Goal: Contribute content: Add original content to the website for others to see

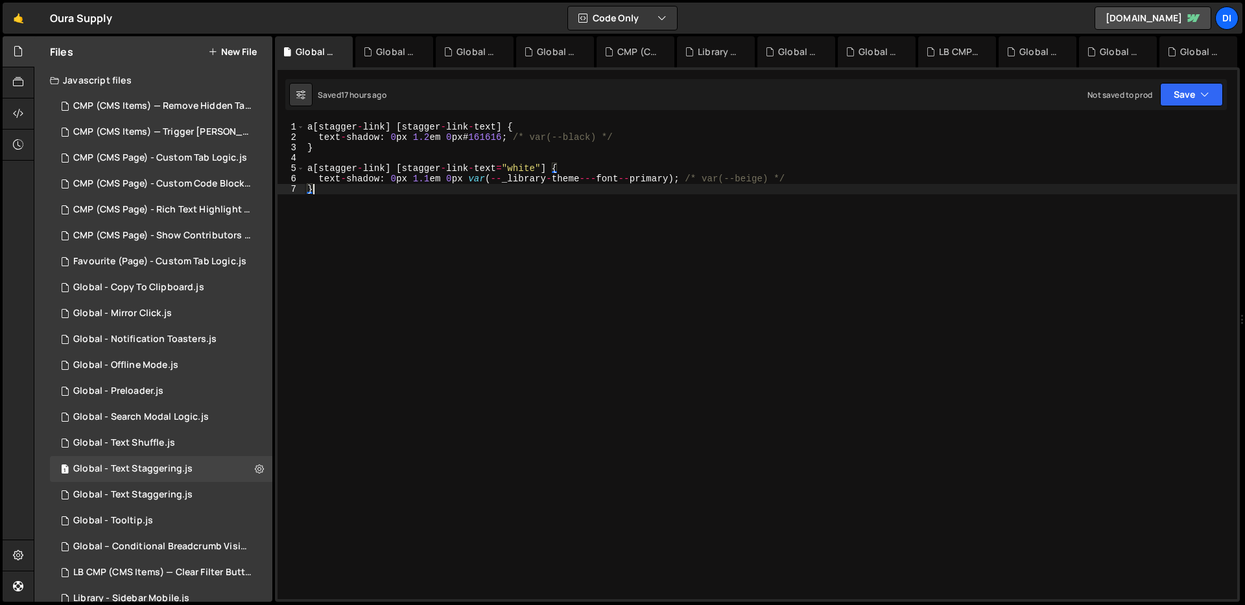
scroll to position [38, 0]
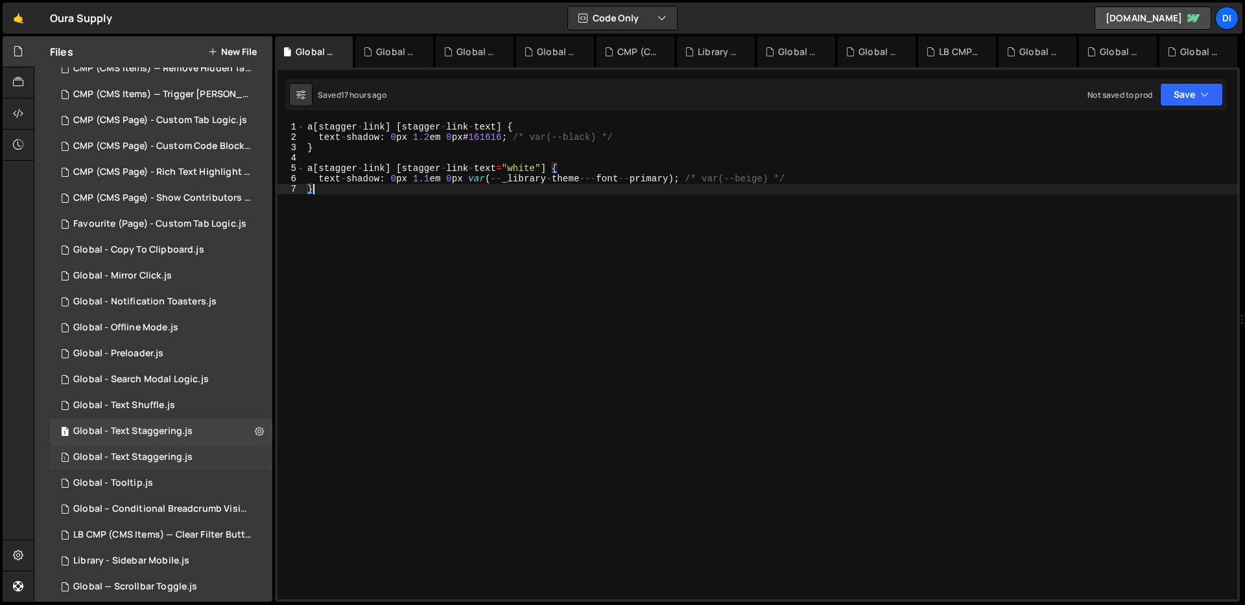
click at [178, 462] on div "Global - Text Staggering.js" at bounding box center [132, 458] width 119 height 12
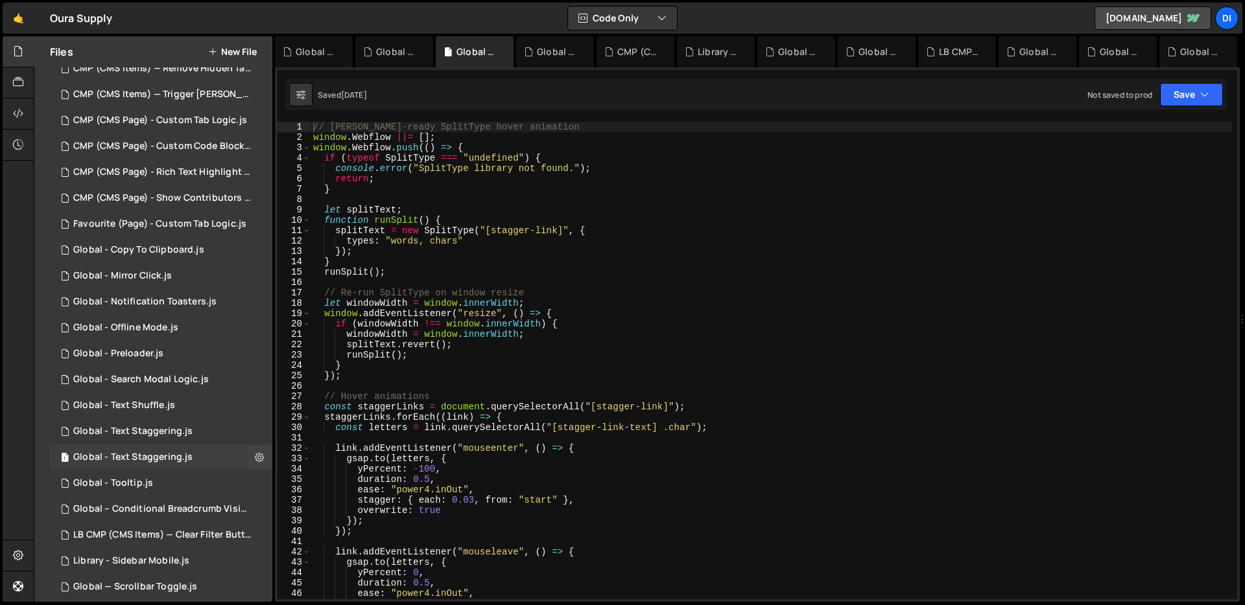
scroll to position [360, 0]
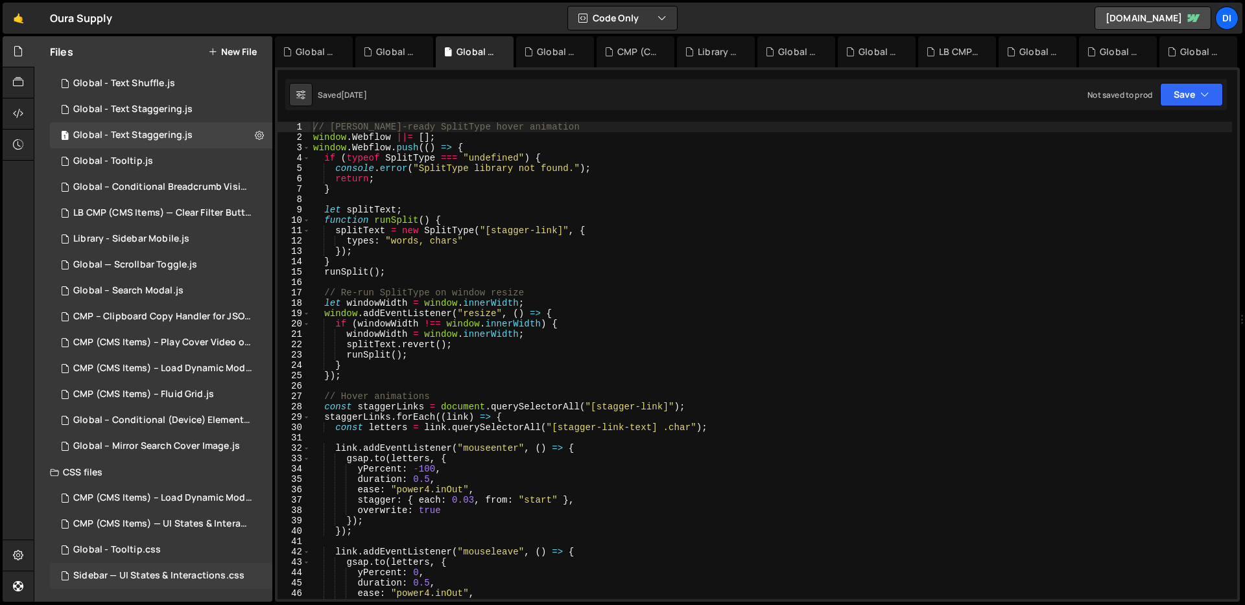
click at [177, 565] on div "Sidebar — UI States & Interactions.css 0" at bounding box center [161, 576] width 222 height 26
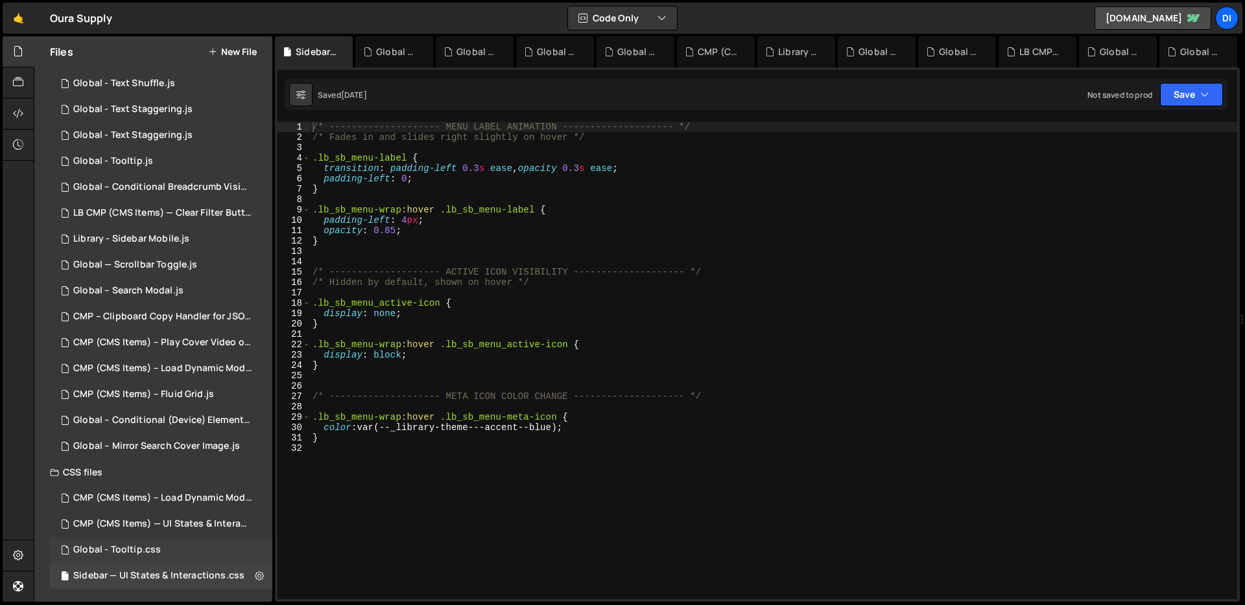
click at [187, 544] on div "Global - Tooltip.css 0" at bounding box center [161, 550] width 222 height 26
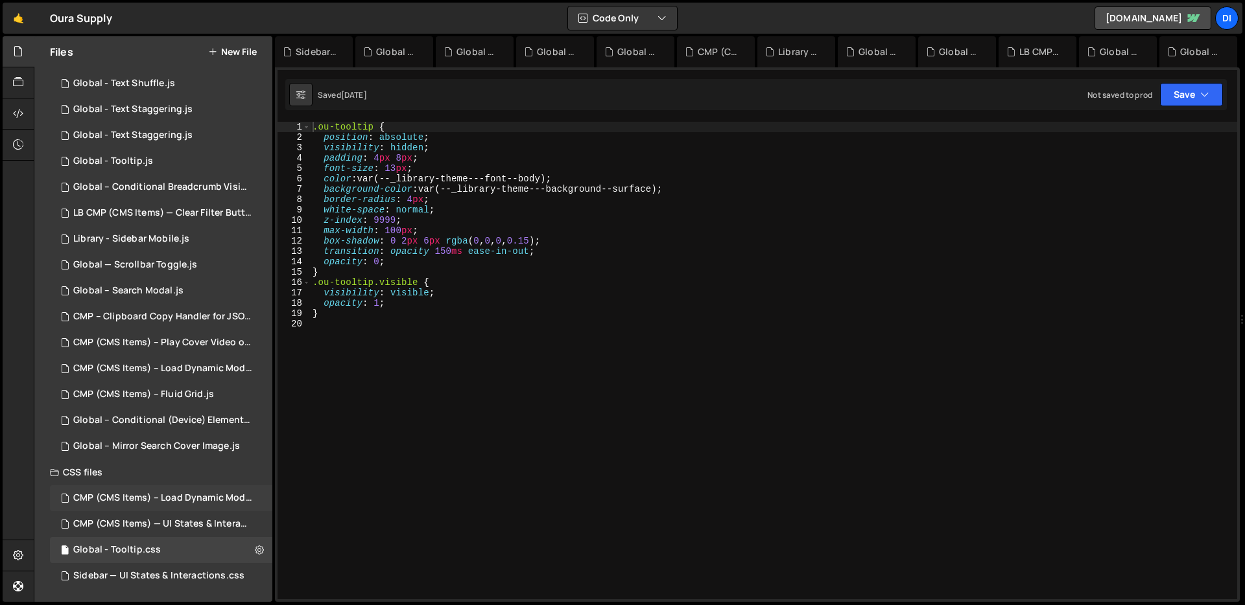
click at [197, 509] on div "CMP (CMS Items) – Load Dynamic Modal (AJAX).css 0" at bounding box center [163, 499] width 227 height 26
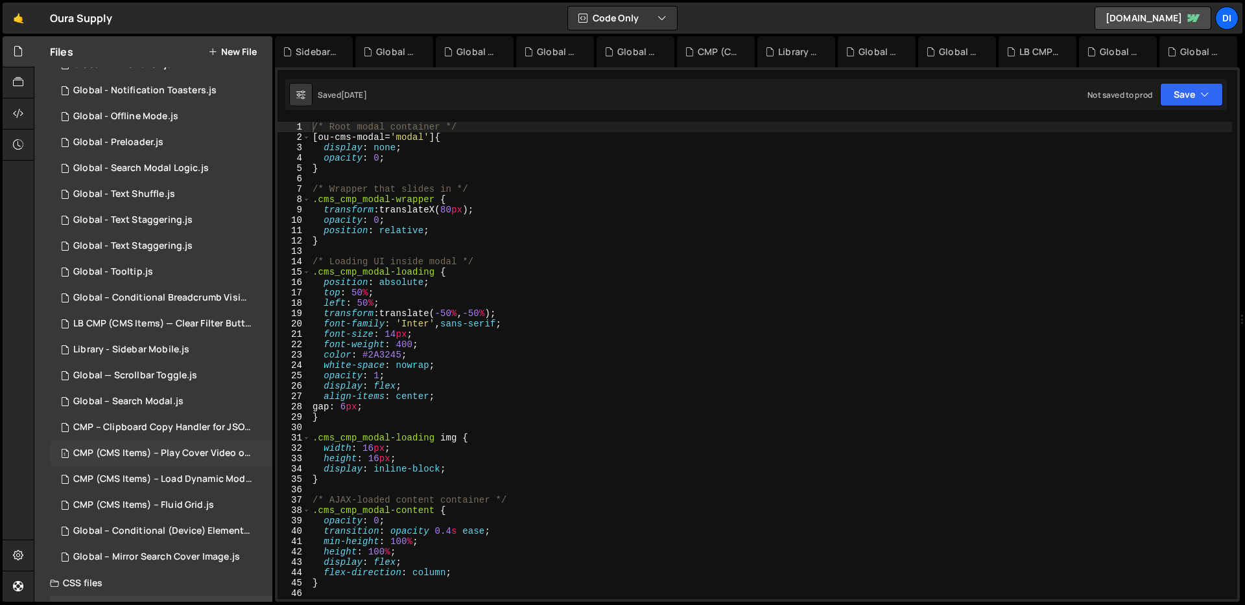
scroll to position [228, 0]
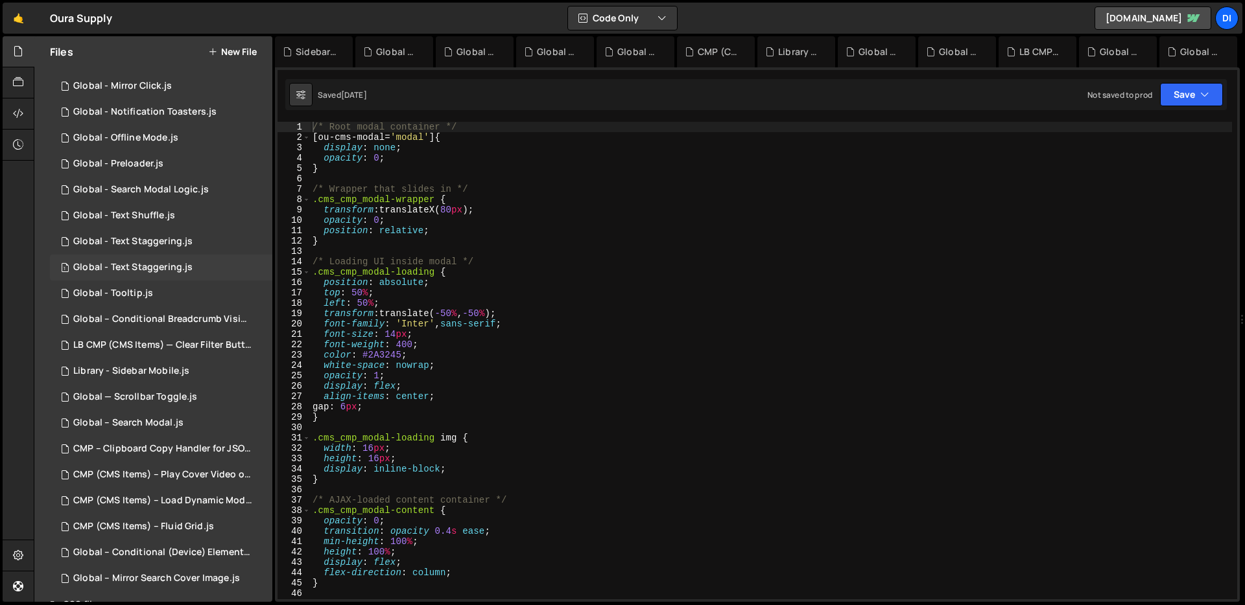
click at [186, 269] on div "Global - Text Staggering.js" at bounding box center [132, 268] width 119 height 12
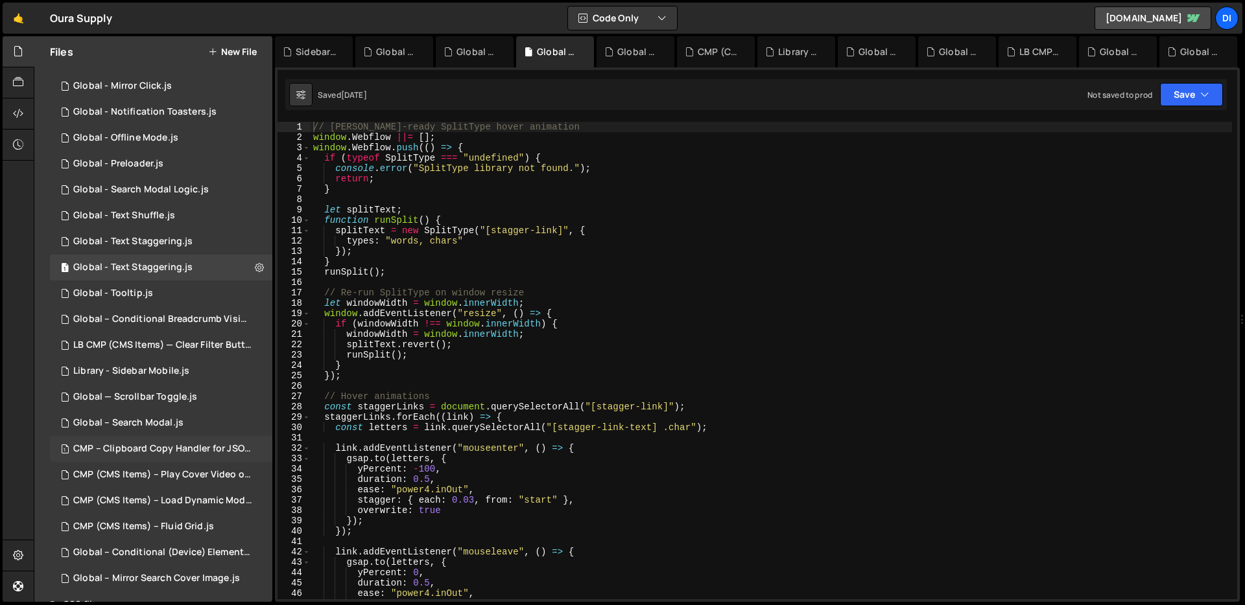
scroll to position [303, 0]
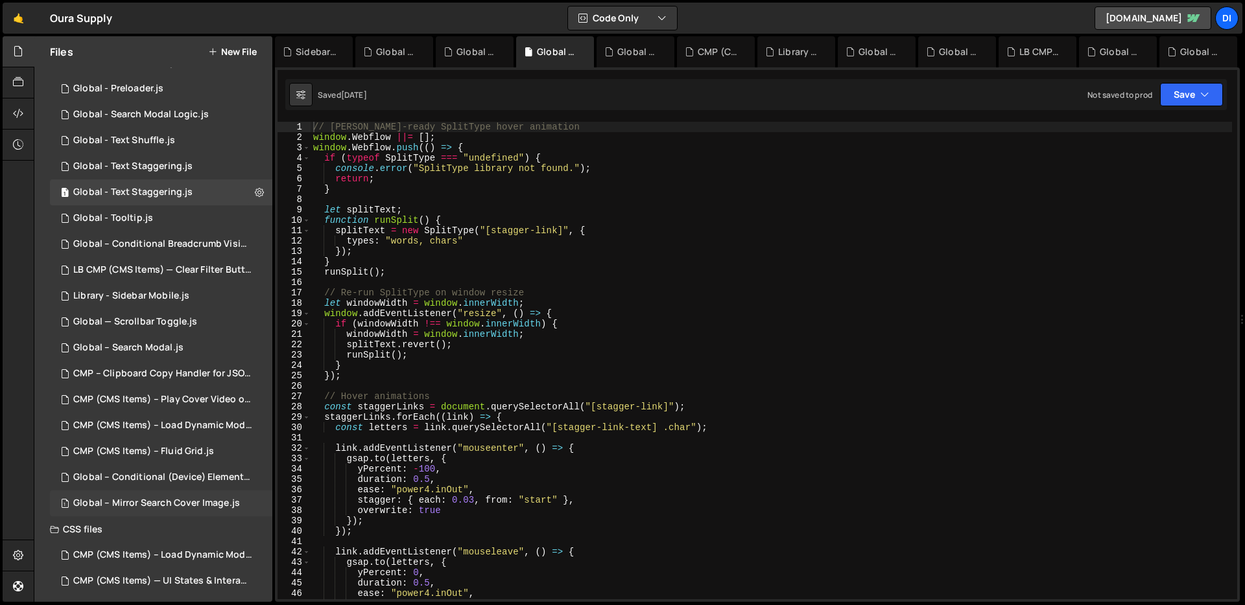
click at [185, 492] on div "1 Global – Mirror Search Cover Image.js 0" at bounding box center [161, 504] width 222 height 26
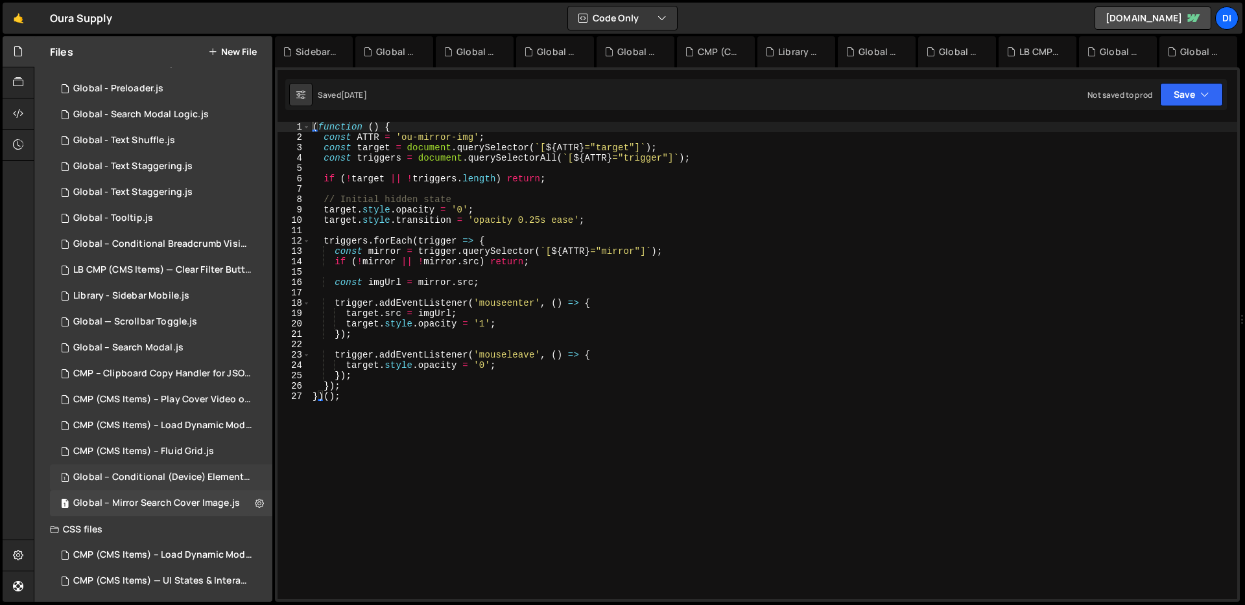
click at [192, 473] on div "Global – Conditional (Device) Element Visibility.js" at bounding box center [162, 478] width 179 height 12
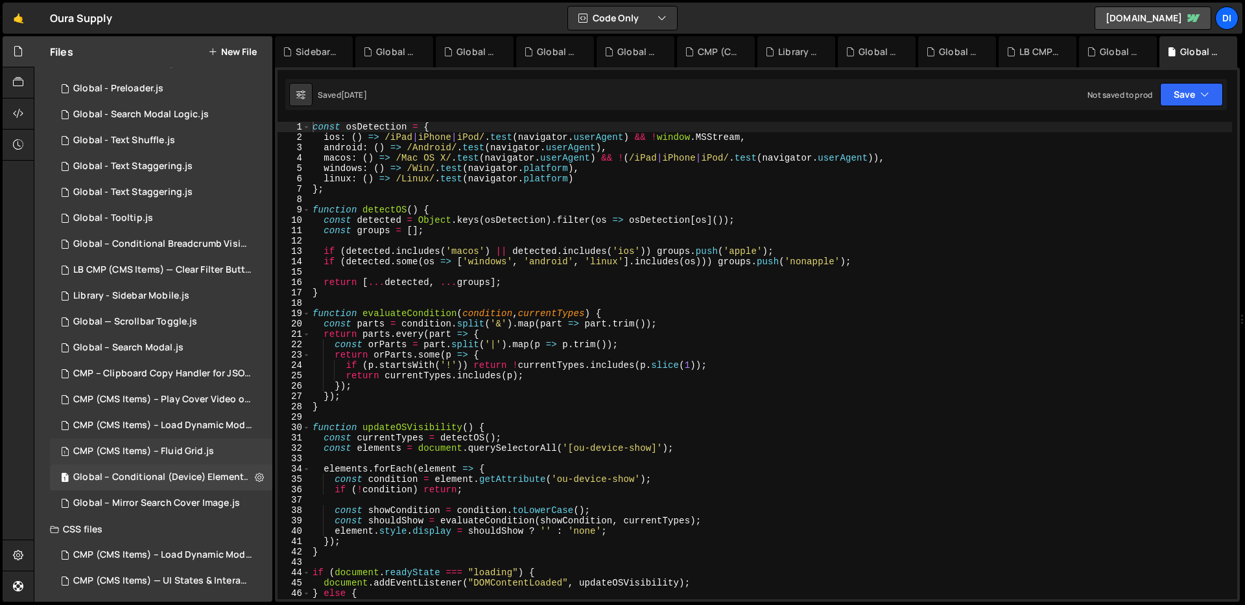
click at [193, 453] on div "CMP (CMS Items) – Fluid Grid.js" at bounding box center [143, 452] width 141 height 12
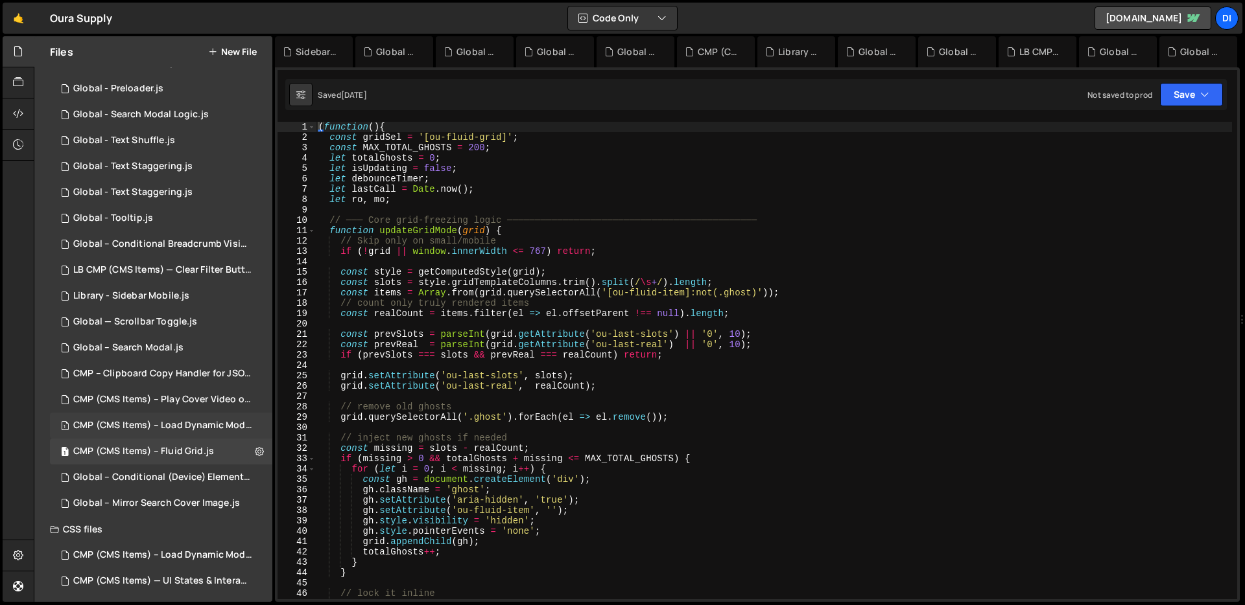
click at [196, 426] on div "CMP (CMS Items) – Load Dynamic Modal (AJAX).js" at bounding box center [162, 426] width 179 height 12
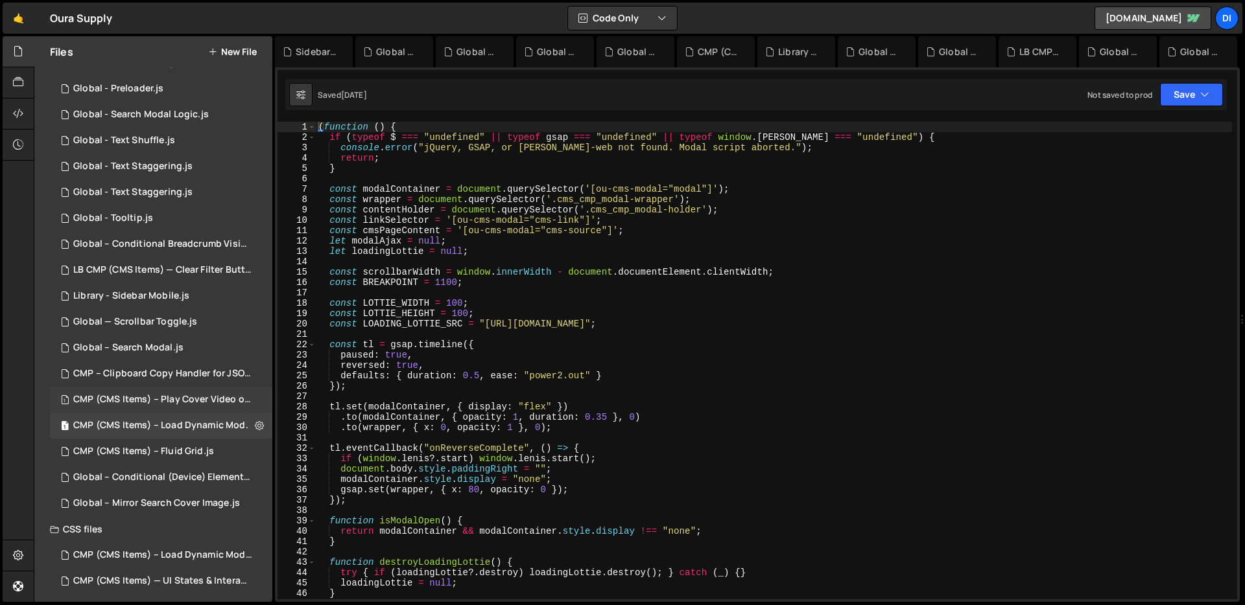
click at [201, 394] on div "CMP (CMS Items) – Play Cover Video on Hover.js" at bounding box center [162, 400] width 179 height 12
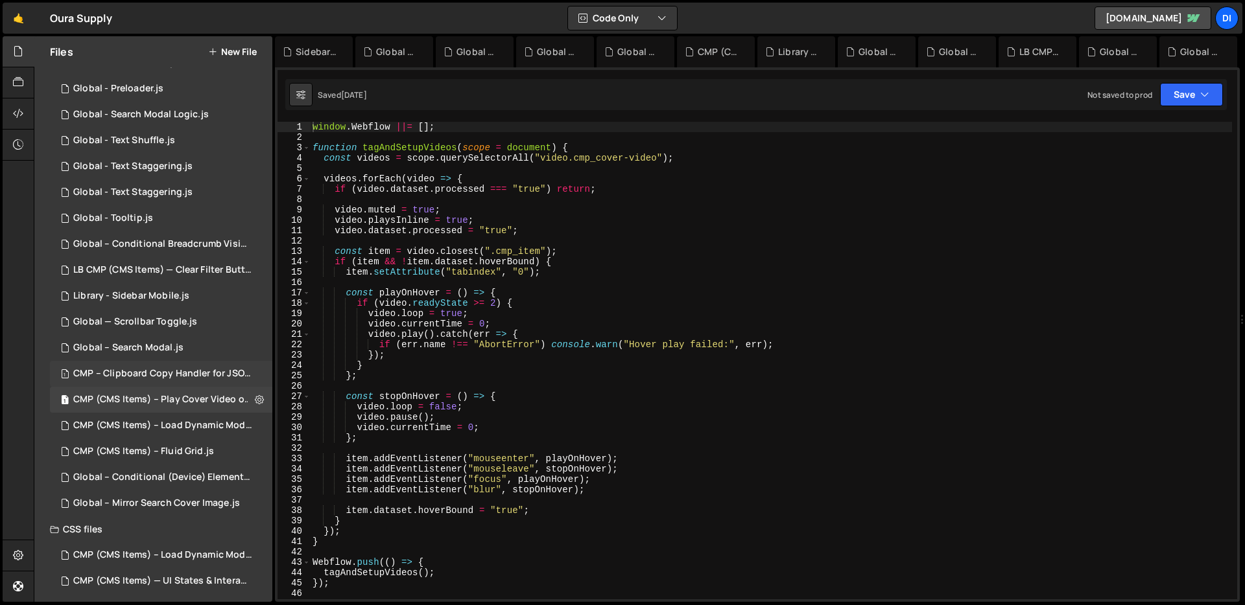
click at [191, 370] on div "CMP – Clipboard Copy Handler for JSON Code.js" at bounding box center [162, 374] width 179 height 12
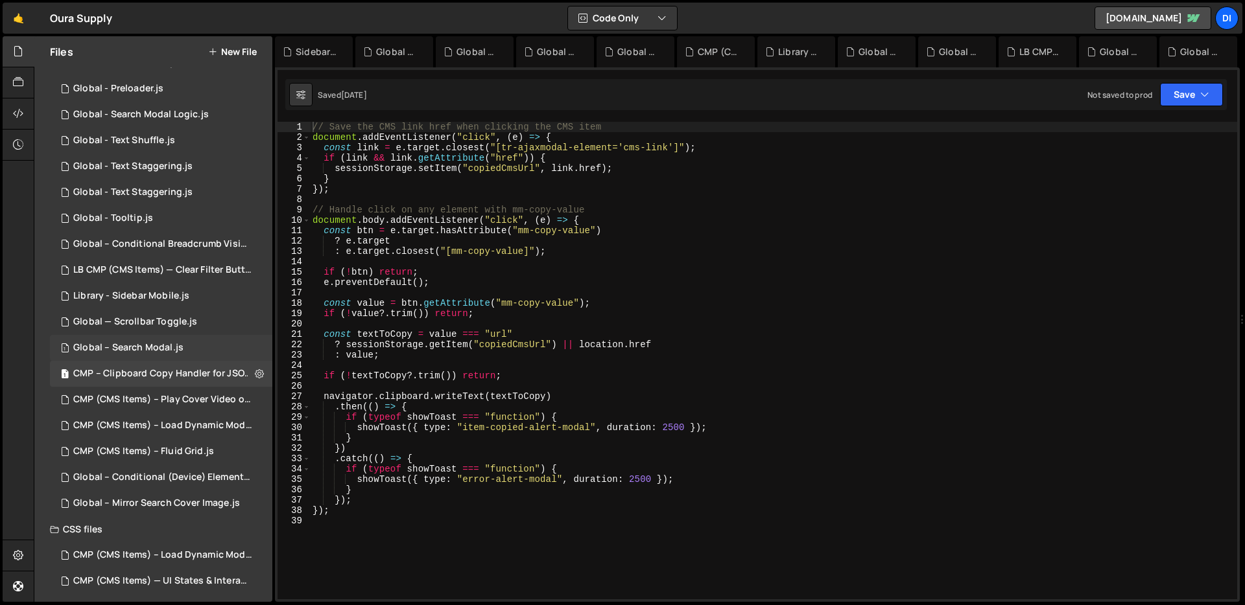
click at [169, 338] on div "1 Global – Search Modal.js 0" at bounding box center [161, 348] width 222 height 26
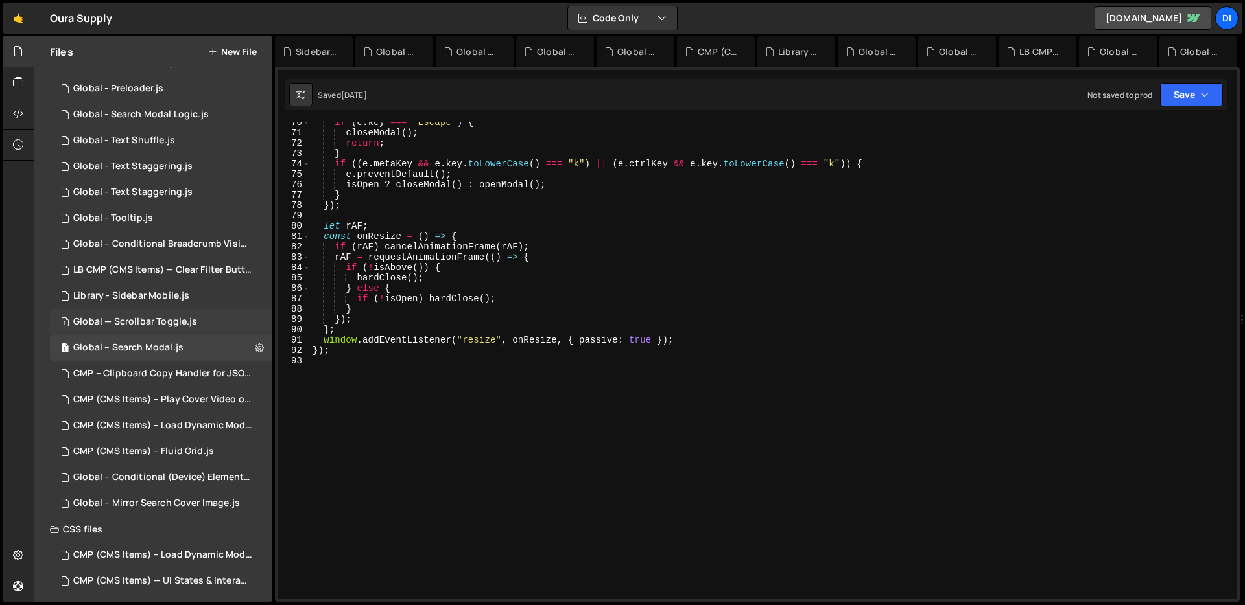
click at [170, 316] on div "Global — Scrollbar Toggle.js" at bounding box center [135, 322] width 124 height 12
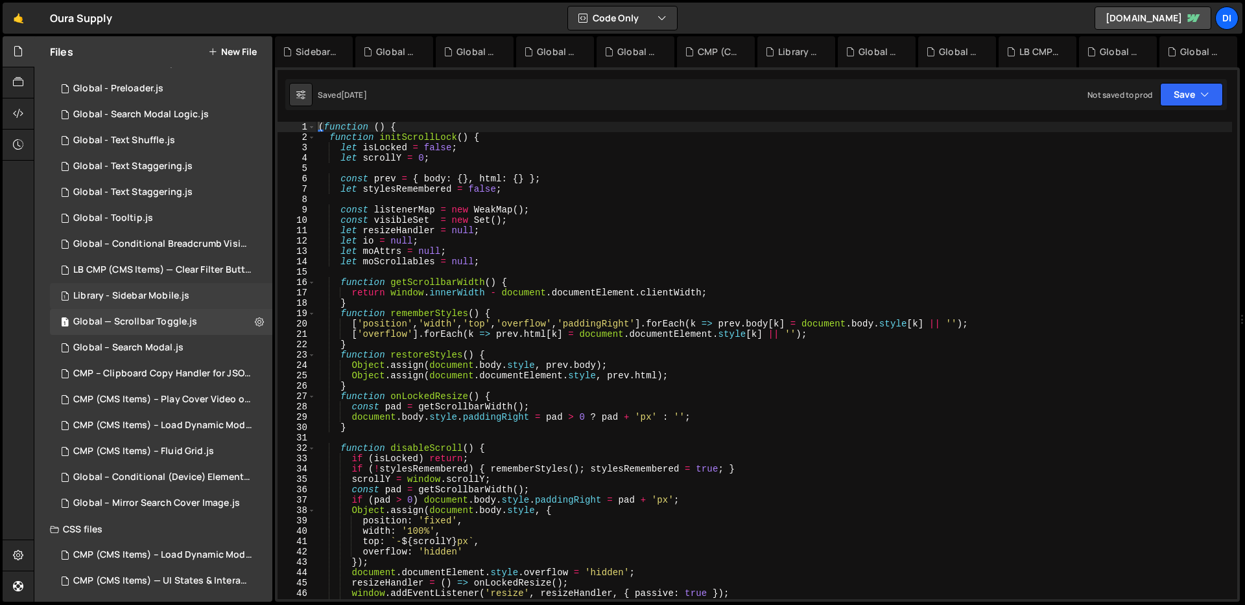
click at [174, 294] on div "Library - Sidebar Mobile.js" at bounding box center [131, 296] width 116 height 12
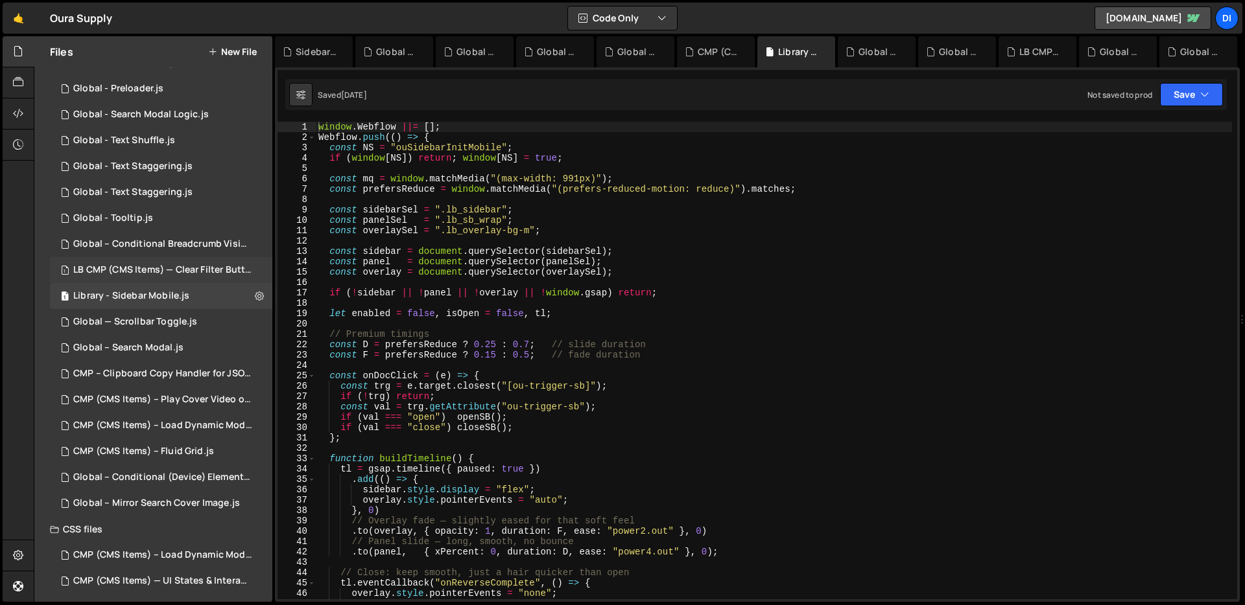
click at [178, 277] on div "1 LB CMP (CMS Items) — Clear Filter Buttons.js 0" at bounding box center [163, 270] width 227 height 26
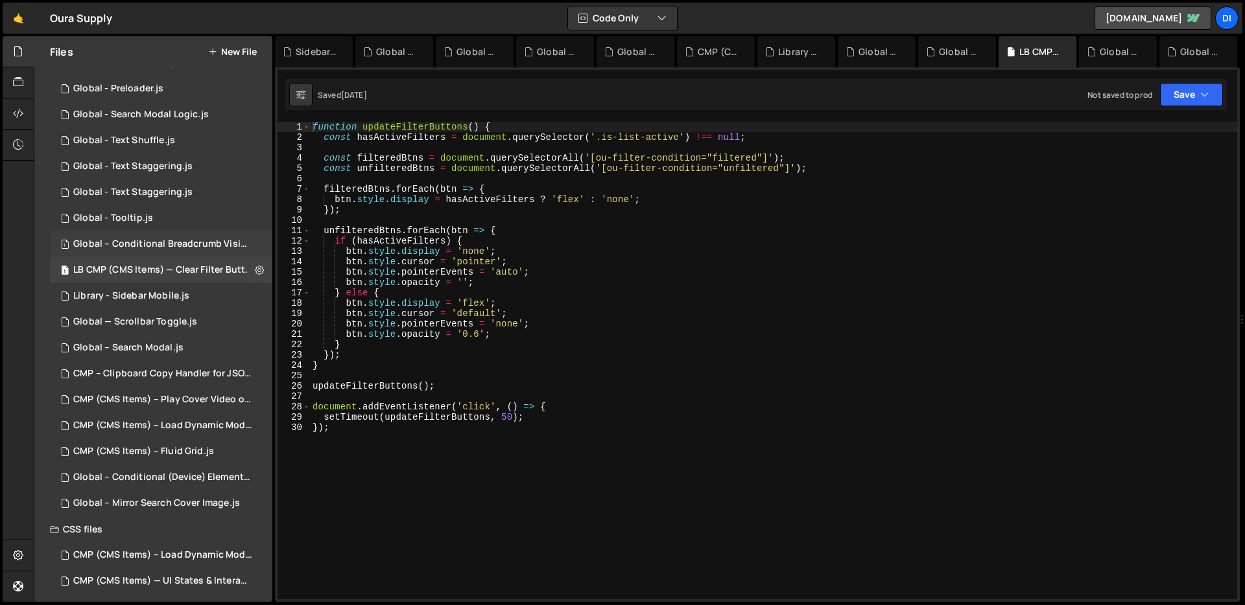
click at [184, 239] on div "Global – Conditional Breadcrumb Visibility.js" at bounding box center [162, 245] width 179 height 12
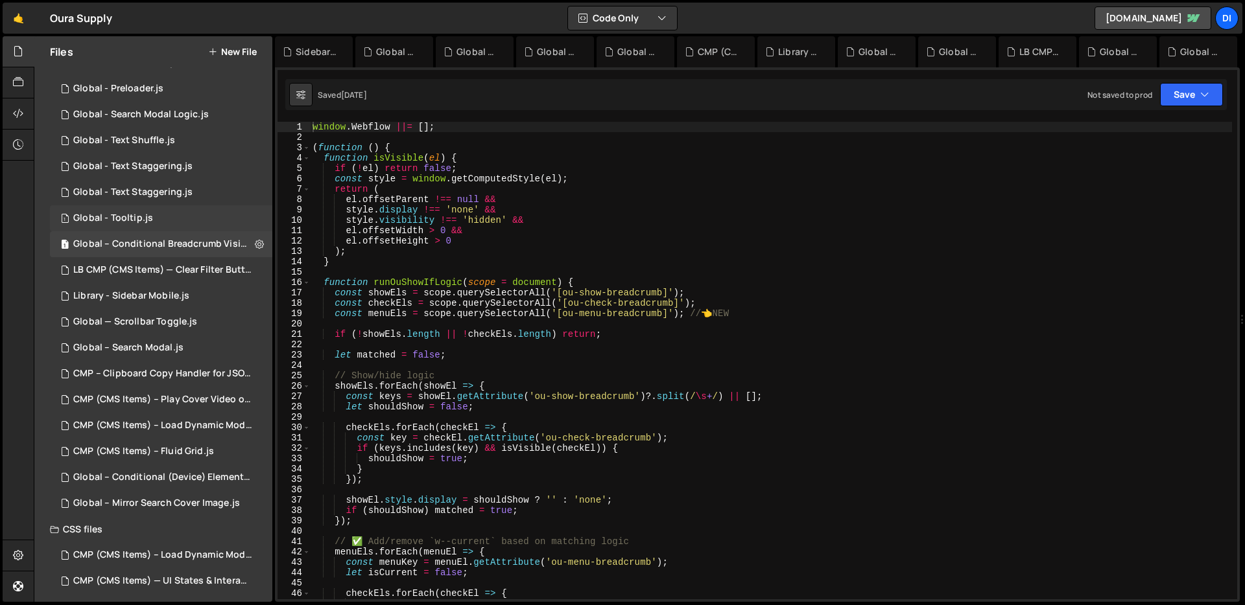
click at [186, 215] on div "1 Global - Tooltip.js 0" at bounding box center [161, 218] width 222 height 26
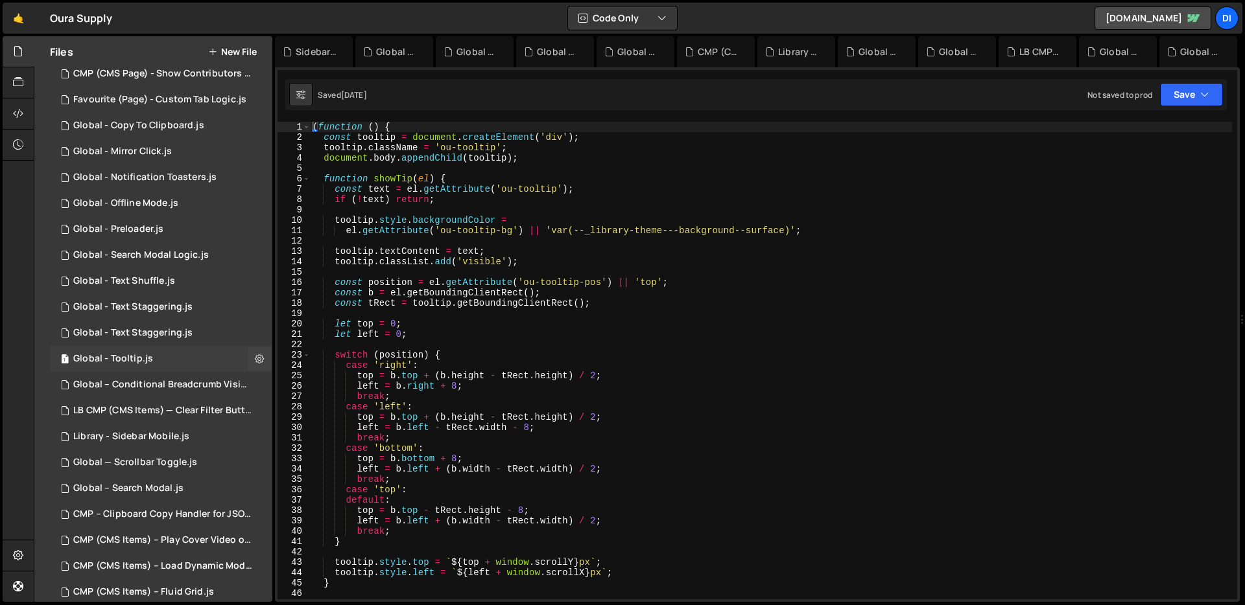
scroll to position [151, 0]
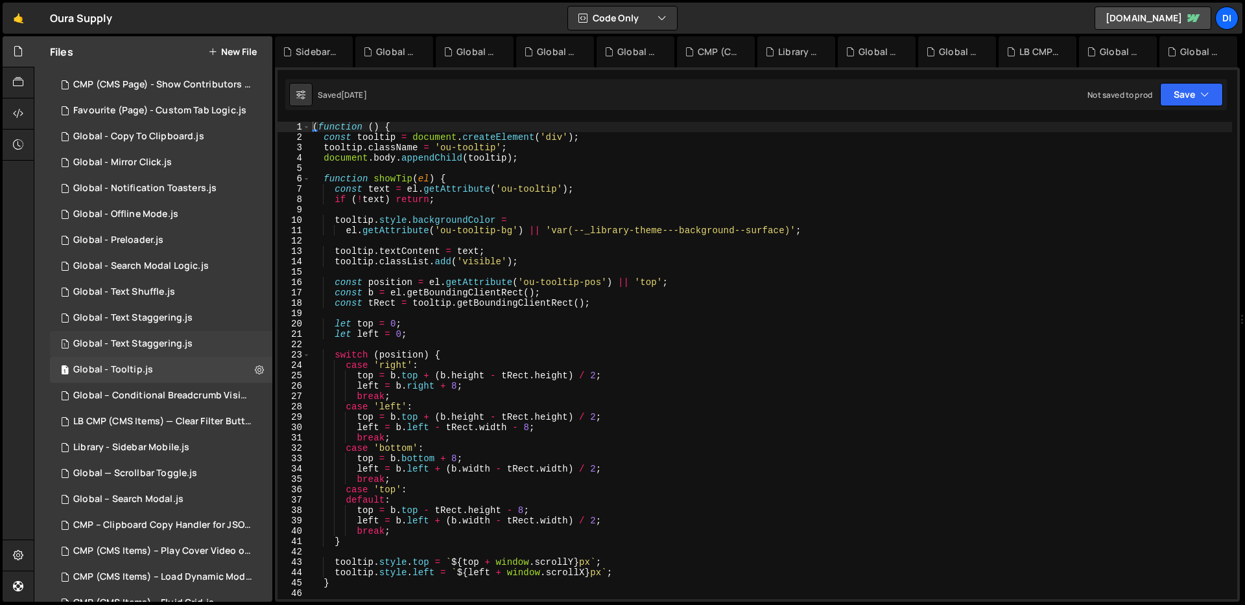
click at [150, 349] on div "Global - Text Staggering.js" at bounding box center [132, 344] width 119 height 12
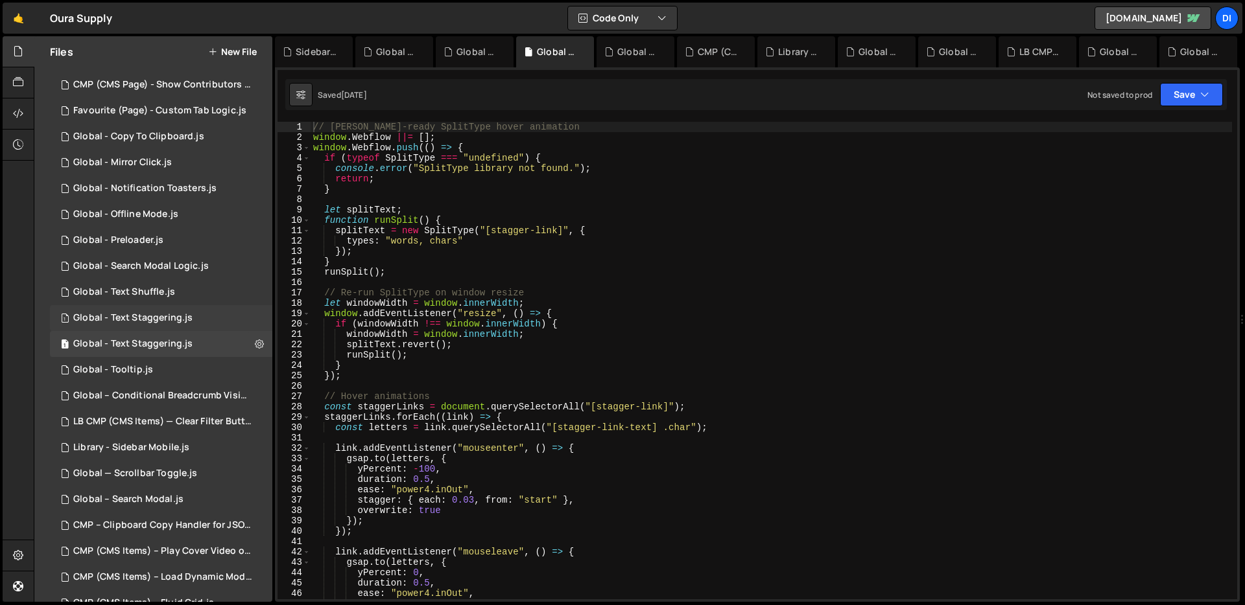
click at [173, 322] on div "Global - Text Staggering.js" at bounding box center [132, 318] width 119 height 12
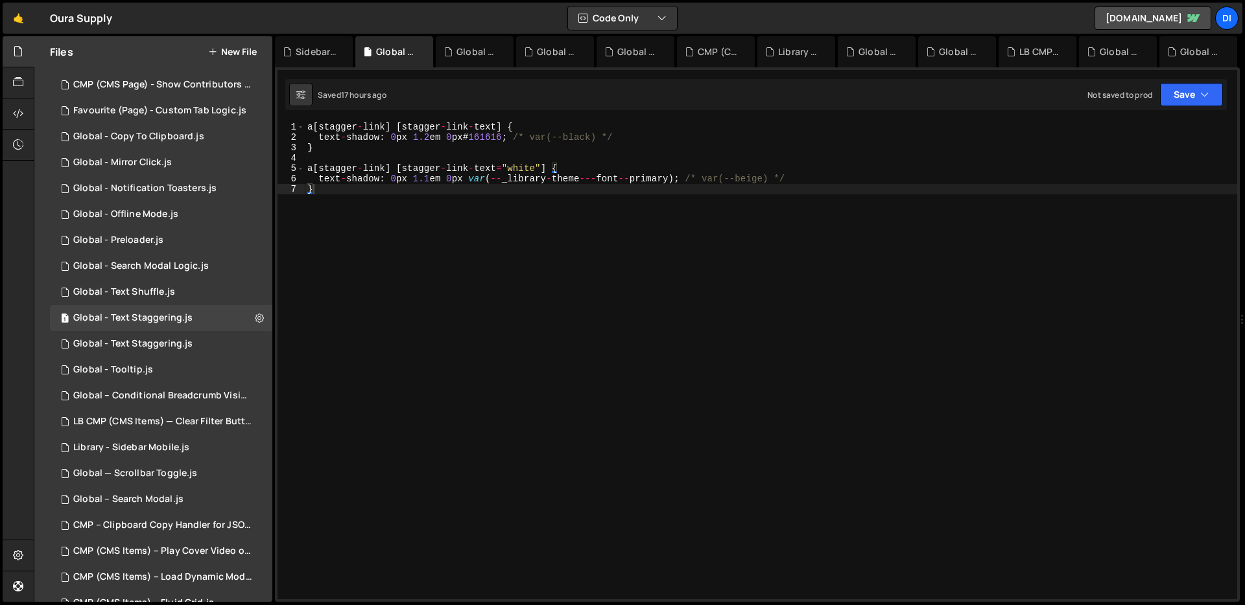
click at [476, 171] on div "a [ stagger - link ] [ stagger - link - text ] { text - shadow : 0 px 1.2 em 0 …" at bounding box center [771, 371] width 932 height 499
type textarea "text-shadow: 0px 1.1em 0px var(--_library-theme---font--primary); /* var(--beig…"
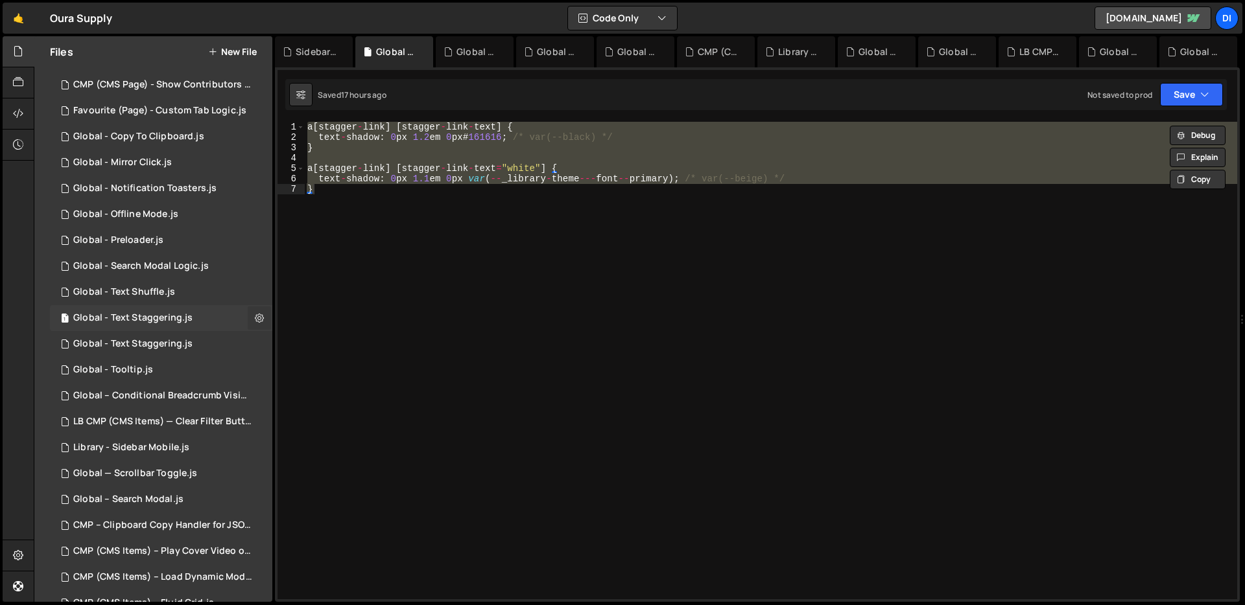
click at [259, 312] on button at bounding box center [259, 318] width 23 height 23
type input "Global - Text Staggering"
radio input "true"
checkbox input "true"
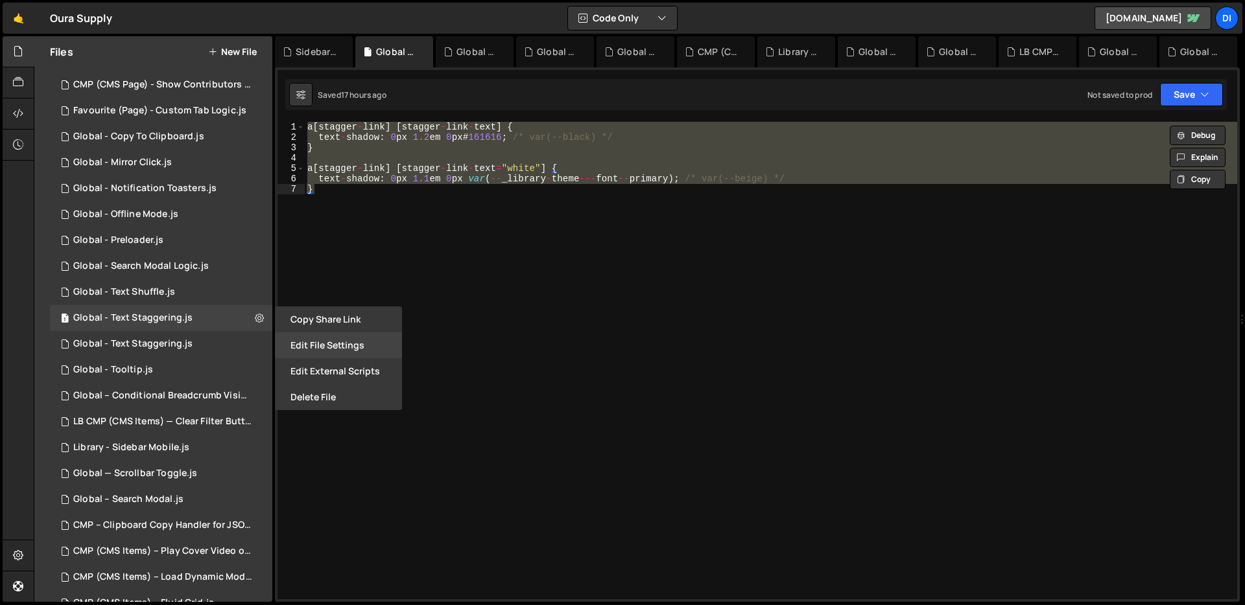
click at [347, 344] on button "Edit File Settings" at bounding box center [338, 346] width 127 height 26
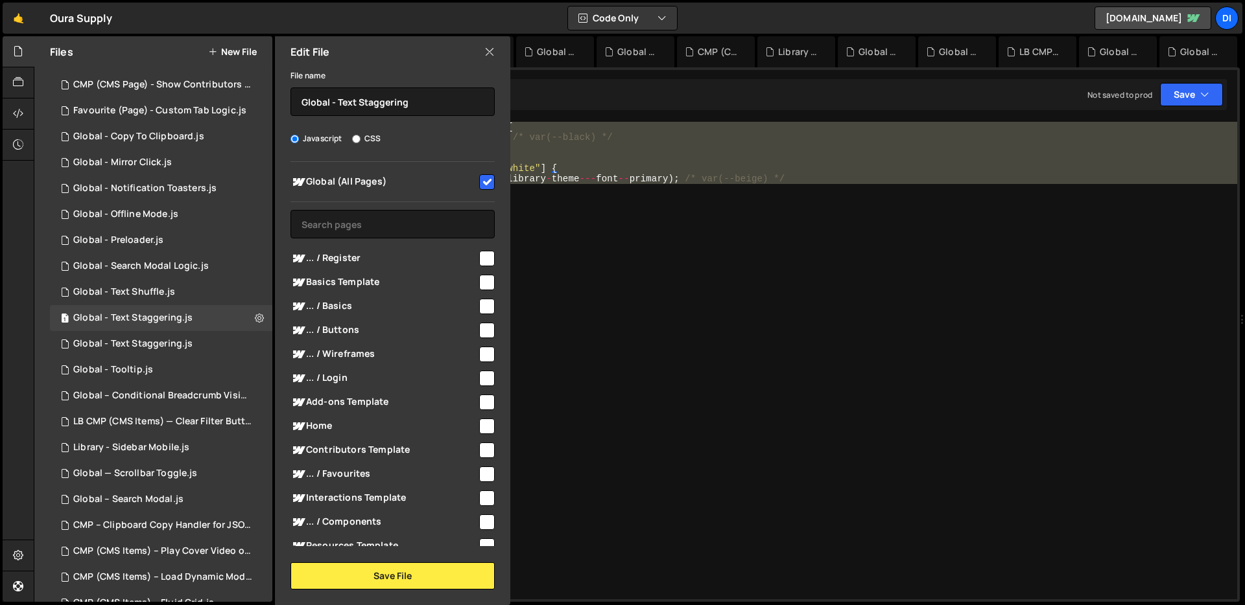
click at [366, 147] on div "File name Global - Text Staggering Javascript CSS Global (All Pages)" at bounding box center [392, 328] width 235 height 522
click at [368, 140] on label "CSS" at bounding box center [366, 138] width 29 height 13
click at [360, 140] on input "CSS" at bounding box center [356, 139] width 8 height 8
radio input "true"
click at [388, 571] on button "Save File" at bounding box center [392, 576] width 204 height 27
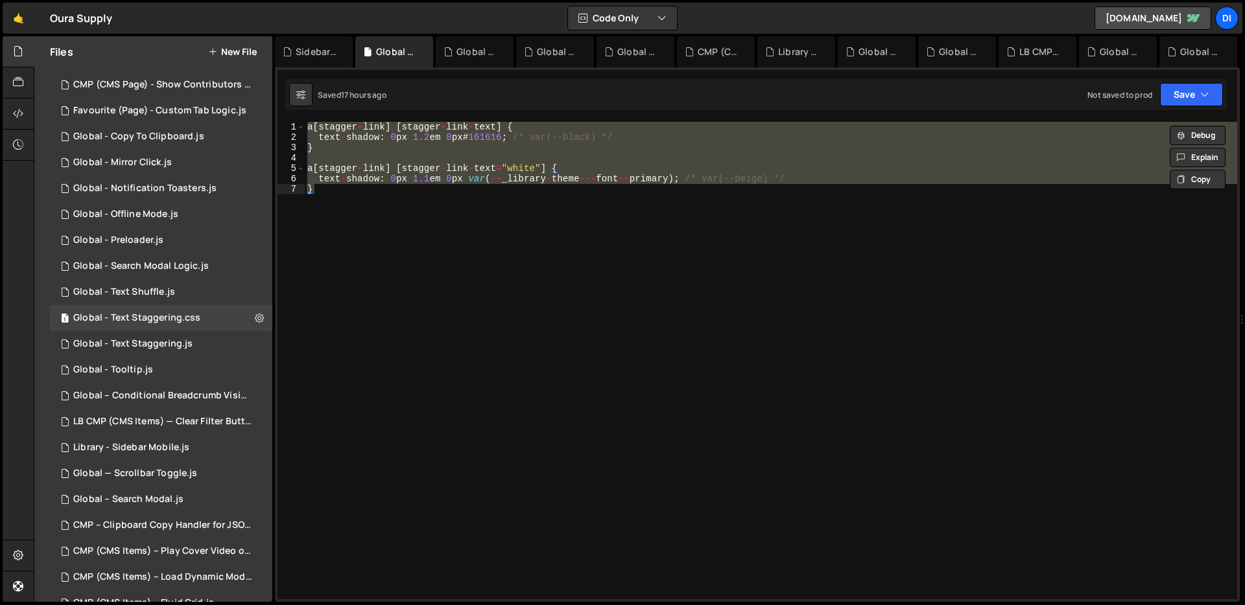
click at [596, 336] on div "a [ stagger - link ] [ stagger - link - text ] { text - shadow : 0 px 1.2 em 0 …" at bounding box center [771, 361] width 932 height 478
type textarea "}"
